Goal: Transaction & Acquisition: Download file/media

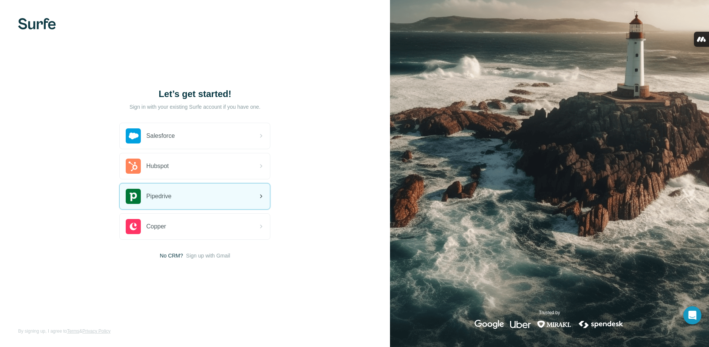
click at [202, 194] on div "Pipedrive" at bounding box center [195, 196] width 150 height 26
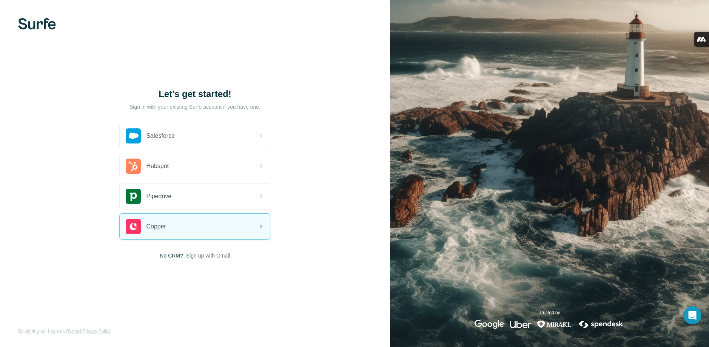
click at [209, 253] on span "Sign up with Gmail" at bounding box center [208, 256] width 44 height 8
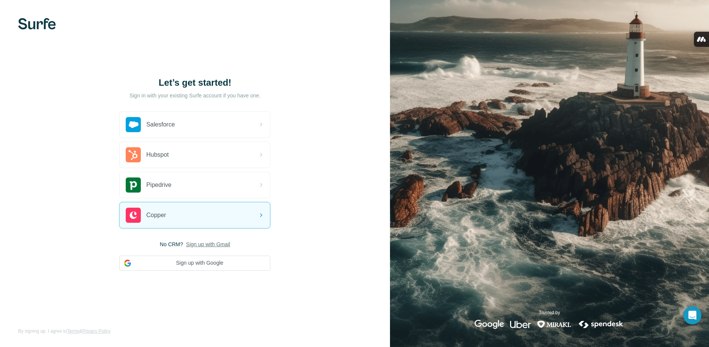
click at [197, 242] on span "Sign up with Gmail" at bounding box center [208, 244] width 44 height 8
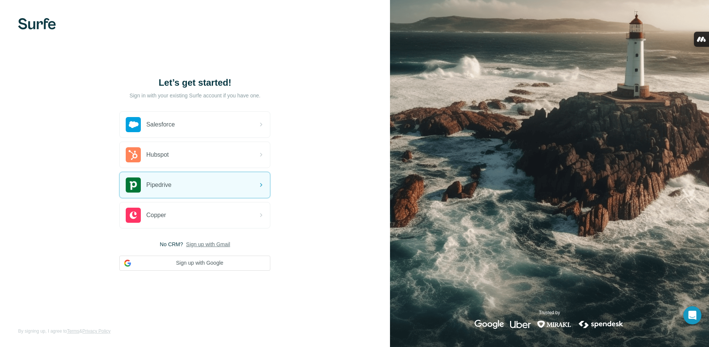
click at [638, 75] on img at bounding box center [549, 173] width 319 height 347
click at [38, 21] on img at bounding box center [37, 23] width 38 height 11
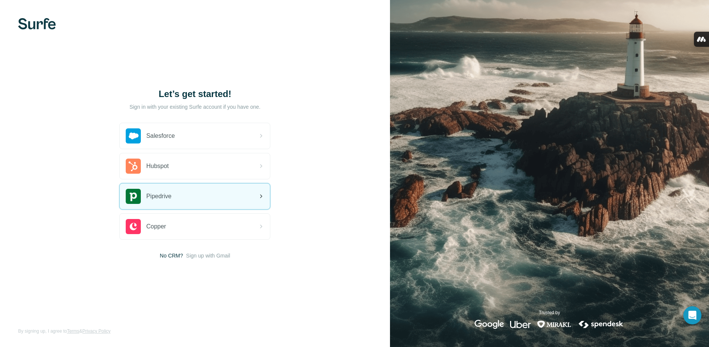
click at [261, 195] on icon at bounding box center [261, 196] width 2 height 4
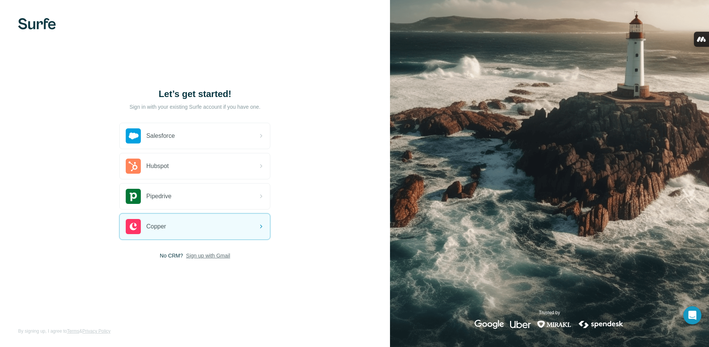
click at [212, 255] on span "Sign up with Gmail" at bounding box center [208, 256] width 44 height 8
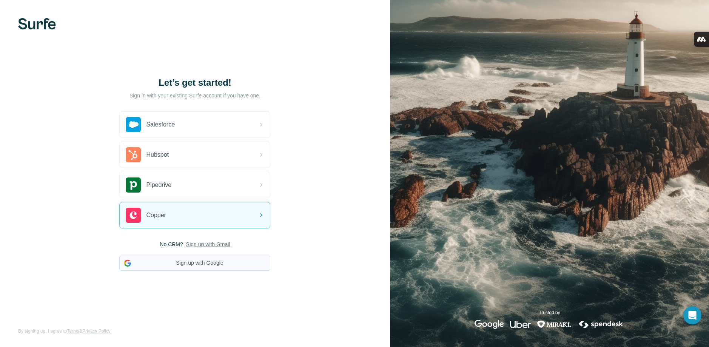
click at [201, 265] on button "Sign up with Google" at bounding box center [194, 262] width 151 height 15
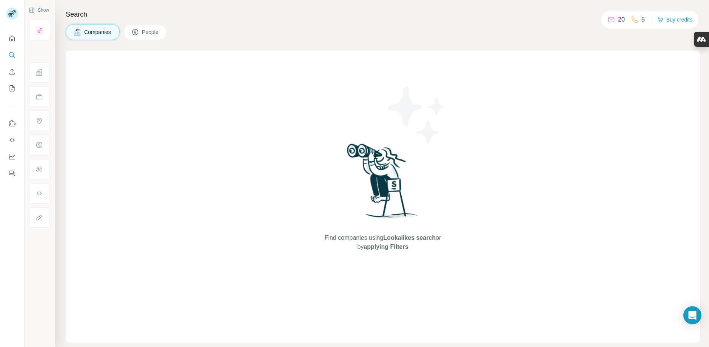
click at [151, 29] on span "People" at bounding box center [150, 32] width 17 height 8
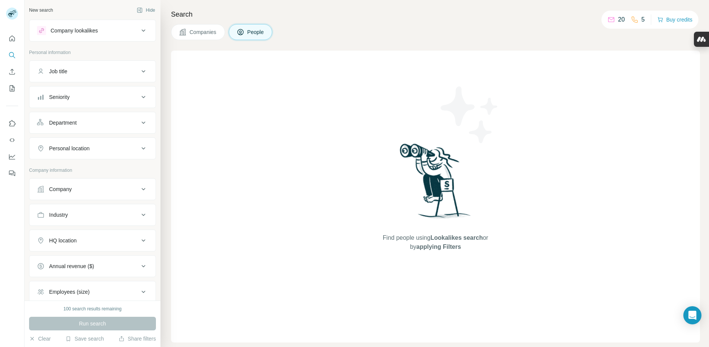
click at [199, 34] on span "Companies" at bounding box center [203, 32] width 28 height 8
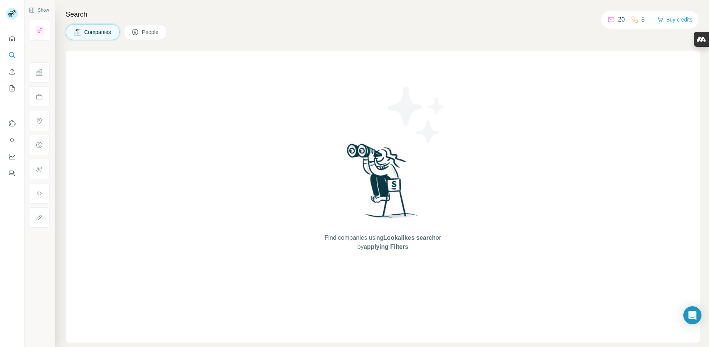
click at [151, 32] on span "People" at bounding box center [150, 32] width 17 height 8
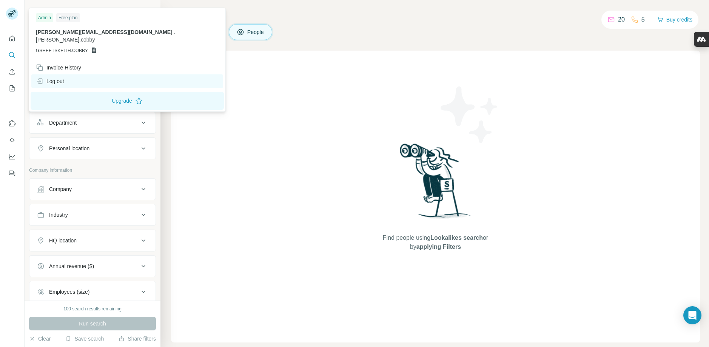
click at [50, 77] on div "Log out" at bounding box center [50, 81] width 28 height 8
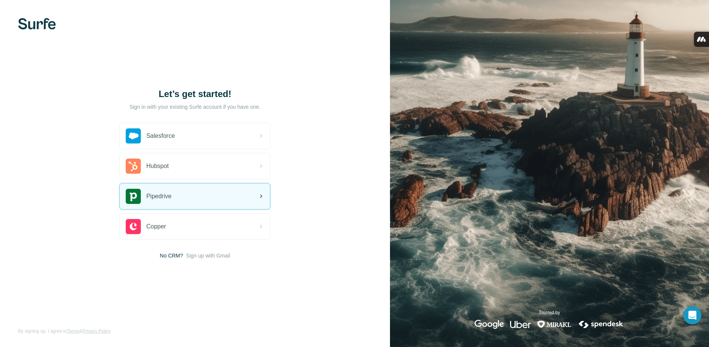
click at [182, 196] on div "Pipedrive" at bounding box center [195, 196] width 150 height 26
click at [203, 194] on div "Pipedrive" at bounding box center [195, 196] width 150 height 26
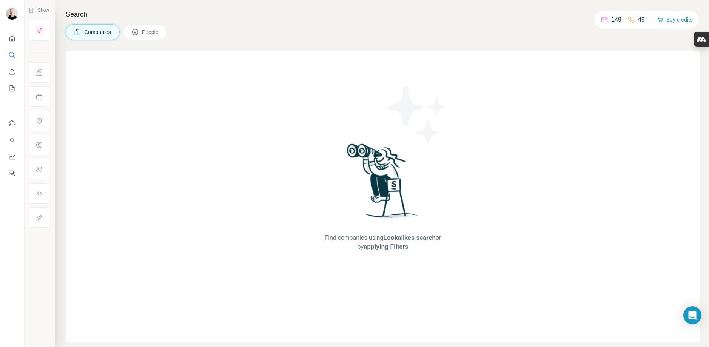
click at [151, 31] on span "People" at bounding box center [150, 32] width 17 height 8
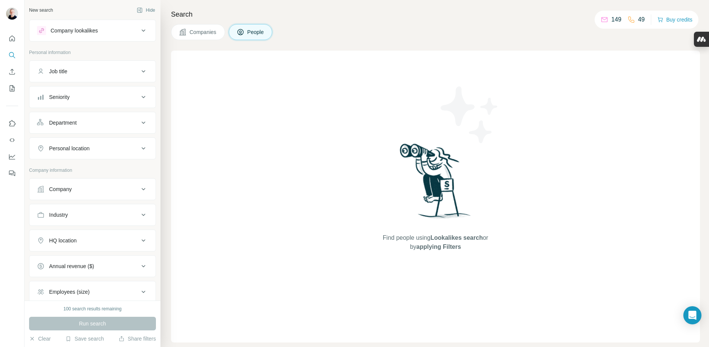
scroll to position [75, 0]
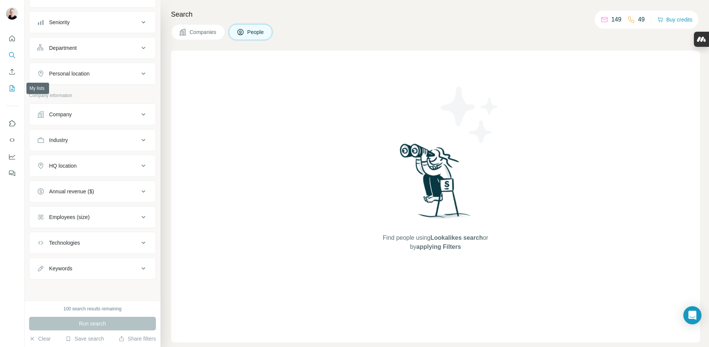
click at [12, 90] on icon "My lists" at bounding box center [12, 89] width 8 height 8
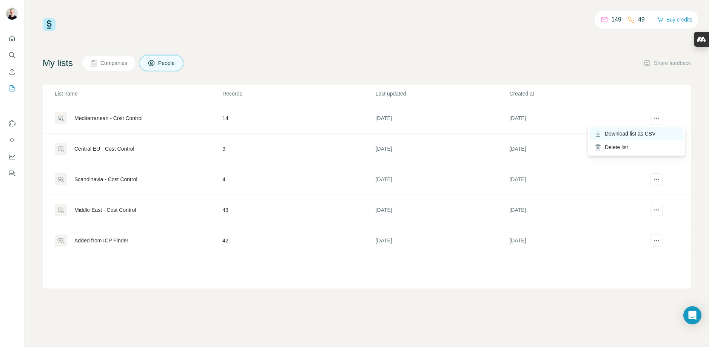
click at [639, 133] on span "Download list as CSV" at bounding box center [630, 134] width 51 height 8
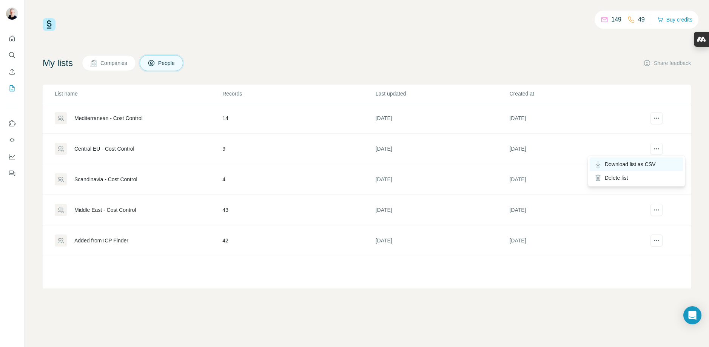
click at [641, 163] on span "Download list as CSV" at bounding box center [630, 164] width 51 height 8
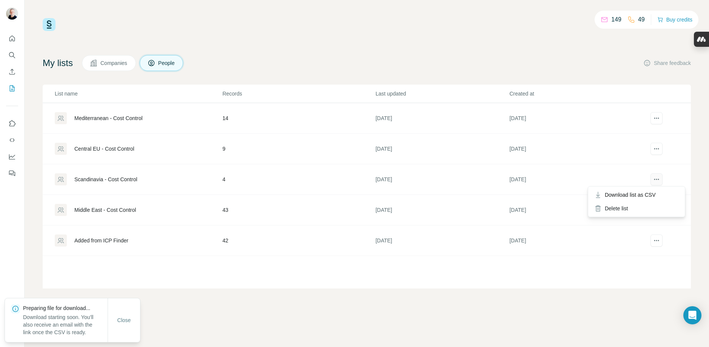
click at [657, 177] on icon "actions" at bounding box center [657, 179] width 8 height 8
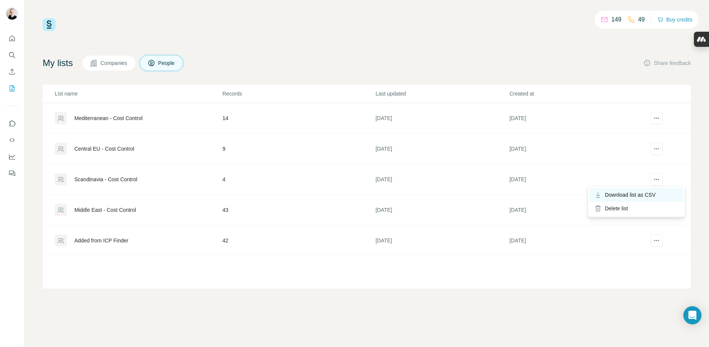
click at [641, 194] on span "Download list as CSV" at bounding box center [630, 195] width 51 height 8
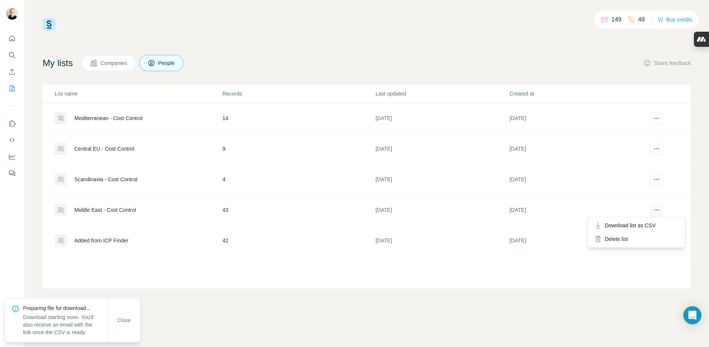
click at [656, 207] on icon "actions" at bounding box center [657, 210] width 8 height 8
click at [644, 225] on span "Download list as CSV" at bounding box center [630, 226] width 51 height 8
drag, startPoint x: 656, startPoint y: 240, endPoint x: 654, endPoint y: 254, distance: 14.8
click at [654, 254] on body "149 49 Buy credits My lists Companies People Share feedback List name Records L…" at bounding box center [354, 173] width 709 height 347
click at [654, 254] on span "Download list as CSV" at bounding box center [649, 256] width 51 height 8
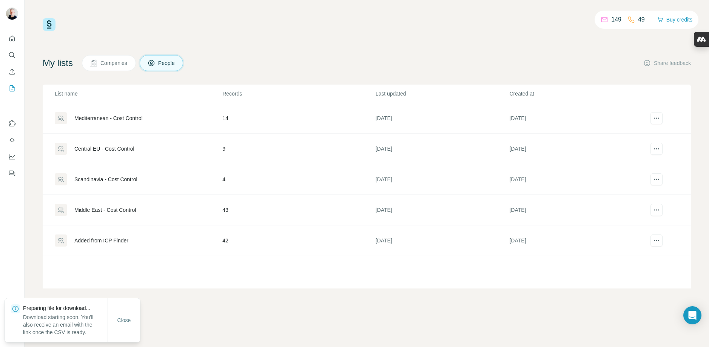
click at [483, 290] on div "149 49 Buy credits My lists Companies People Share feedback List name Records L…" at bounding box center [367, 173] width 684 height 347
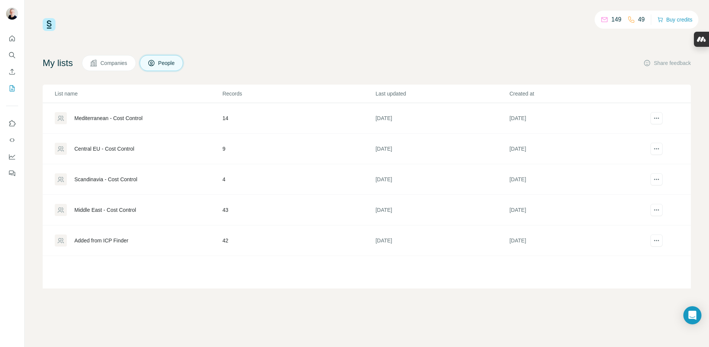
click at [110, 63] on span "Companies" at bounding box center [114, 63] width 28 height 8
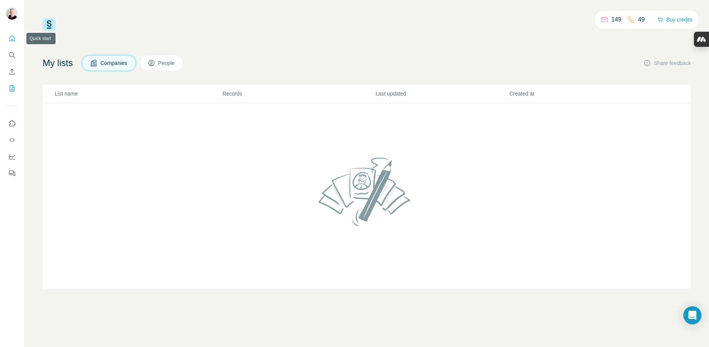
click at [10, 37] on icon "Quick start" at bounding box center [12, 39] width 8 height 8
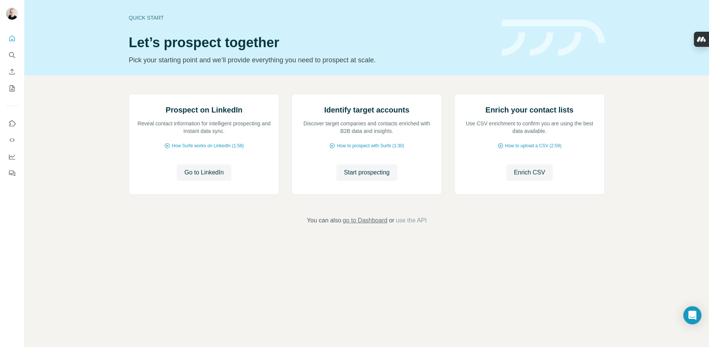
click at [368, 225] on span "go to Dashboard" at bounding box center [365, 220] width 45 height 9
